Goal: Complete application form

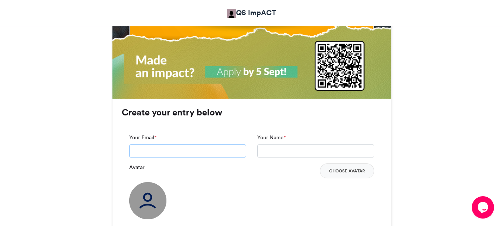
click at [199, 154] on input "Your Email *" at bounding box center [187, 151] width 117 height 13
type input "**********"
click at [269, 153] on input "Your Name *" at bounding box center [315, 151] width 117 height 13
type input "**********"
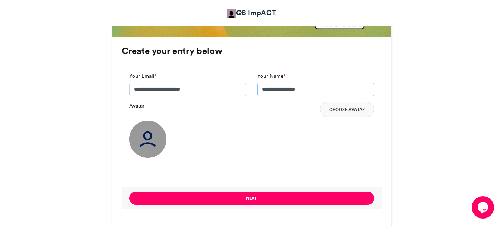
scroll to position [559, 0]
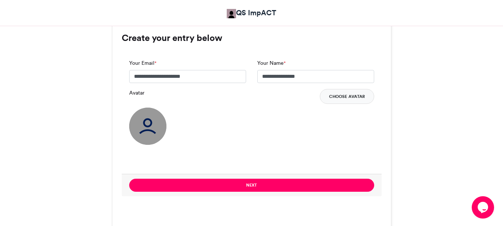
click at [356, 100] on button "Choose Avatar" at bounding box center [347, 96] width 54 height 15
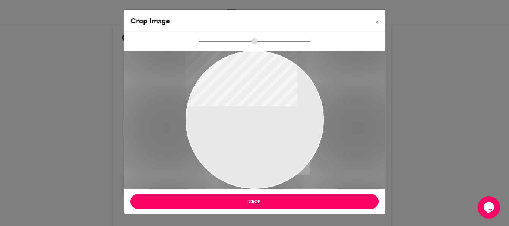
type input "******"
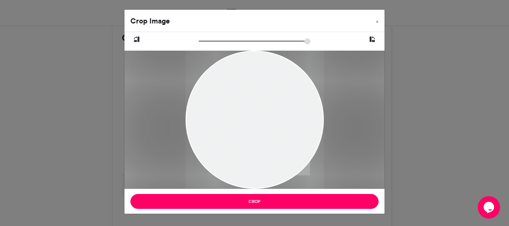
drag, startPoint x: 255, startPoint y: 123, endPoint x: 229, endPoint y: 172, distance: 55.0
click at [229, 173] on div at bounding box center [255, 169] width 138 height 307
click at [377, 20] on span "×" at bounding box center [377, 21] width 3 height 4
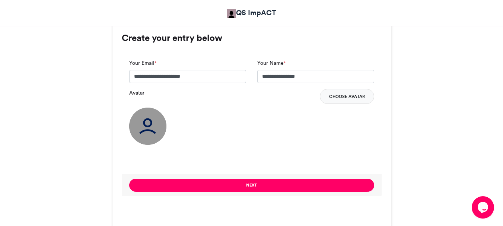
click at [338, 94] on button "Choose Avatar" at bounding box center [347, 96] width 54 height 15
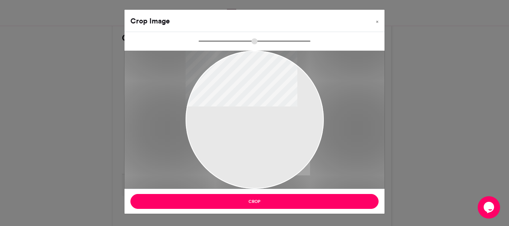
type input "******"
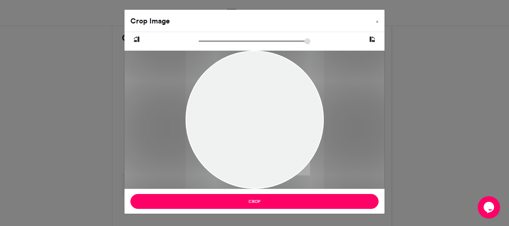
drag, startPoint x: 222, startPoint y: 109, endPoint x: 231, endPoint y: 167, distance: 58.8
click at [231, 167] on div at bounding box center [255, 177] width 138 height 307
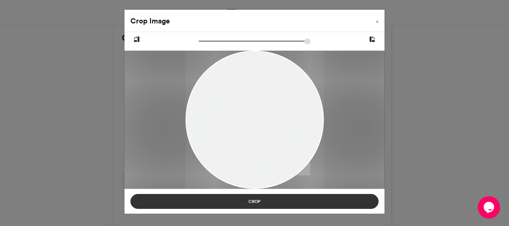
click at [241, 203] on button "Crop" at bounding box center [254, 201] width 248 height 15
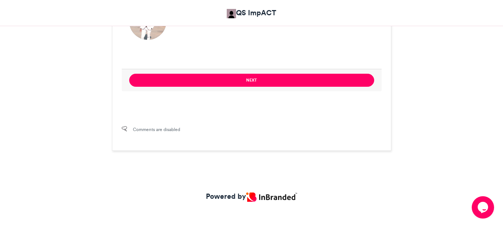
scroll to position [670, 0]
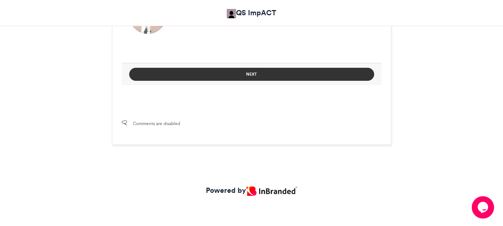
click at [269, 75] on button "Next" at bounding box center [251, 74] width 245 height 13
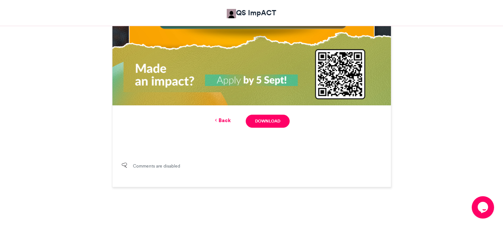
scroll to position [520, 0]
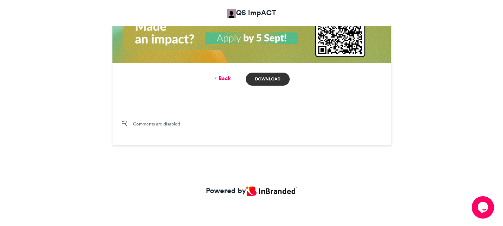
click at [268, 76] on link "Download" at bounding box center [268, 79] width 44 height 13
click at [417, 198] on div "Powered by" at bounding box center [251, 195] width 425 height 19
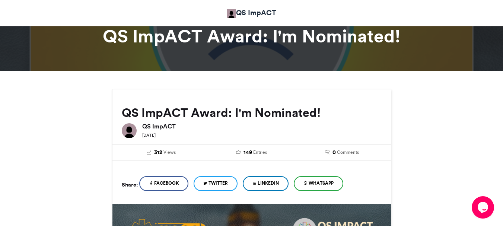
scroll to position [112, 0]
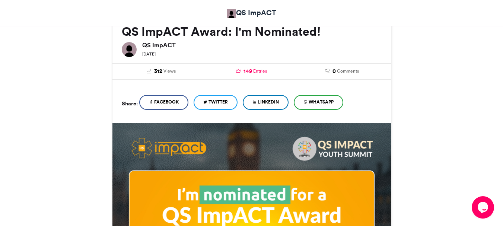
click at [242, 70] on link "149 Entries" at bounding box center [251, 71] width 79 height 8
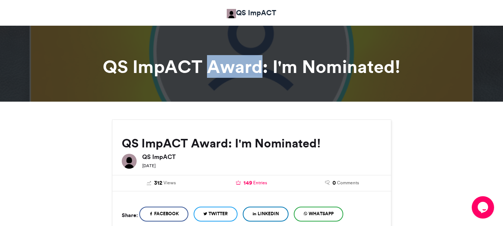
click at [242, 70] on h1 "QS ImpACT Award: I'm Nominated!" at bounding box center [252, 67] width 414 height 18
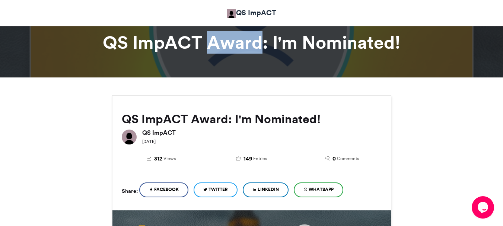
scroll to position [37, 0]
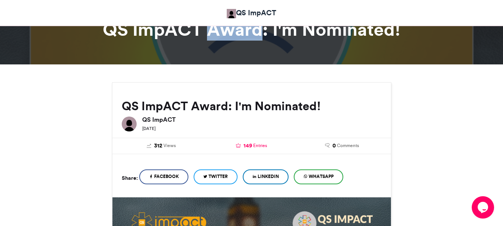
click at [256, 148] on span "Entries" at bounding box center [260, 145] width 14 height 7
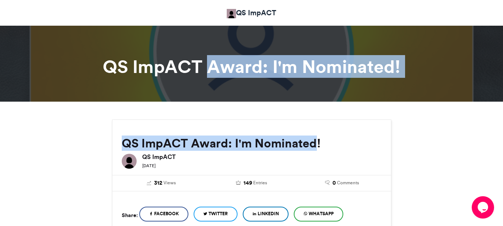
click at [256, 148] on h2 "QS ImpACT Award: I'm Nominated!" at bounding box center [252, 143] width 260 height 13
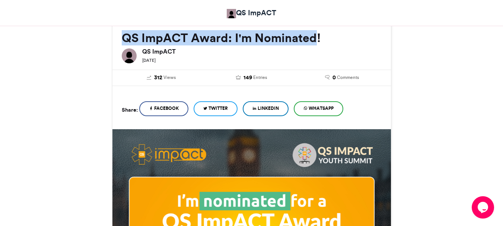
scroll to position [75, 0]
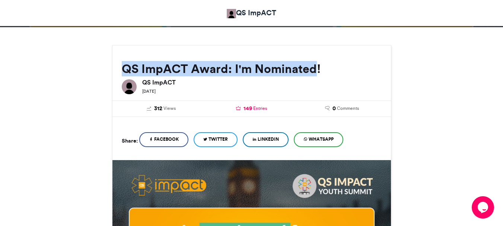
click at [253, 110] on span "Entries" at bounding box center [260, 108] width 14 height 7
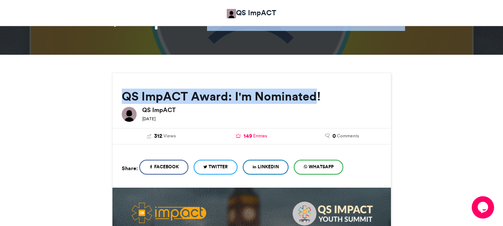
scroll to position [112, 0]
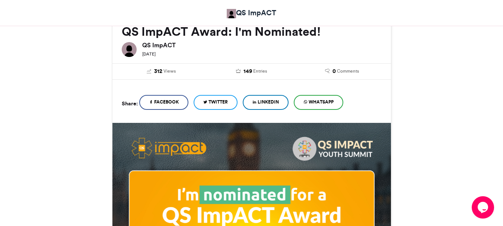
click at [162, 44] on h6 "QS ImpACT" at bounding box center [262, 45] width 240 height 6
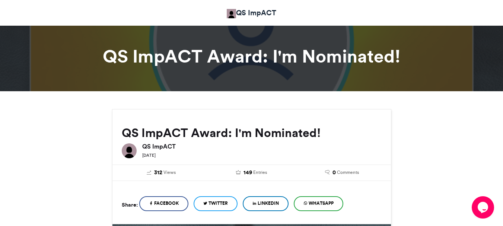
scroll to position [0, 0]
